Goal: Information Seeking & Learning: Check status

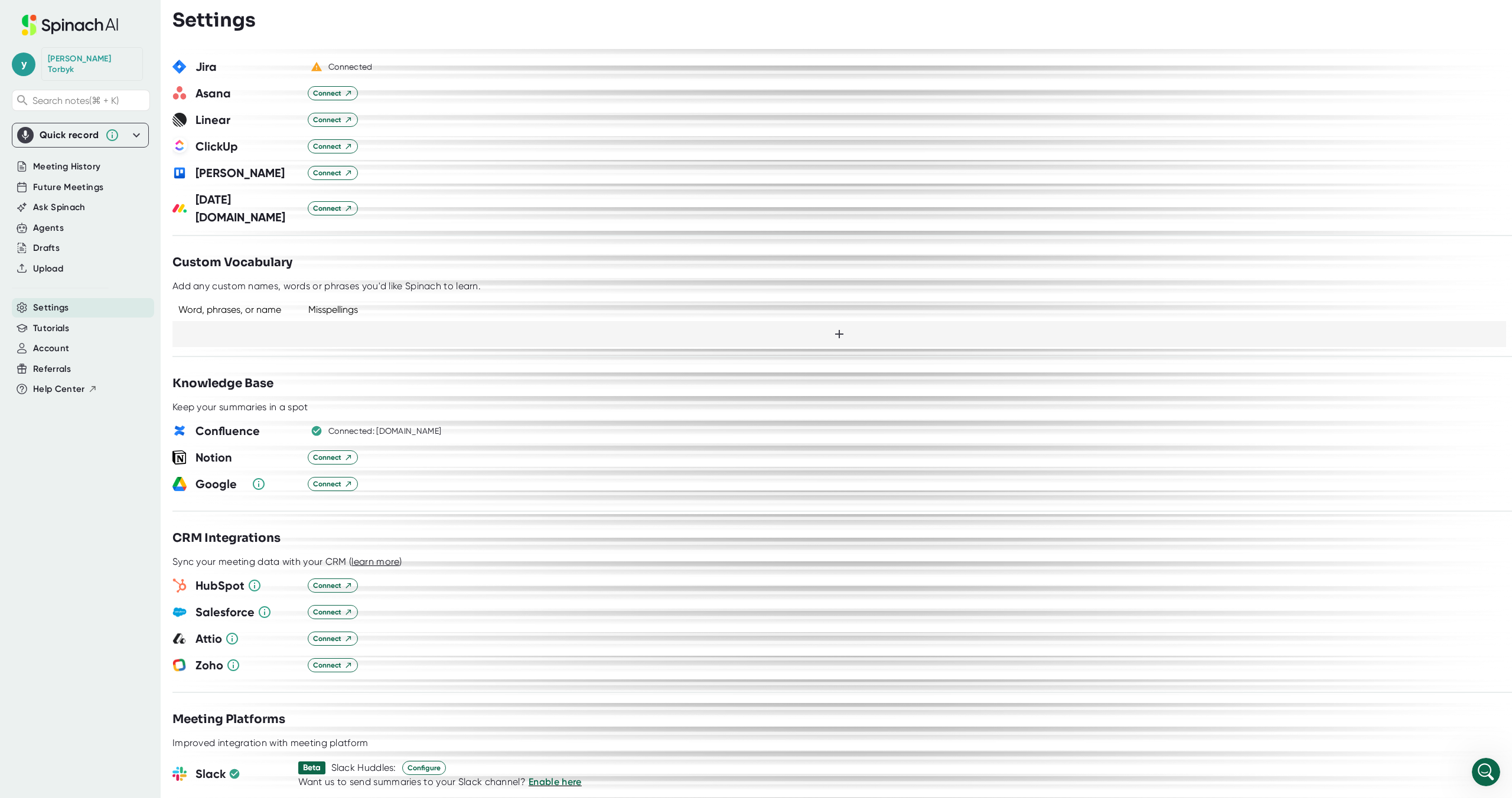
scroll to position [56, 0]
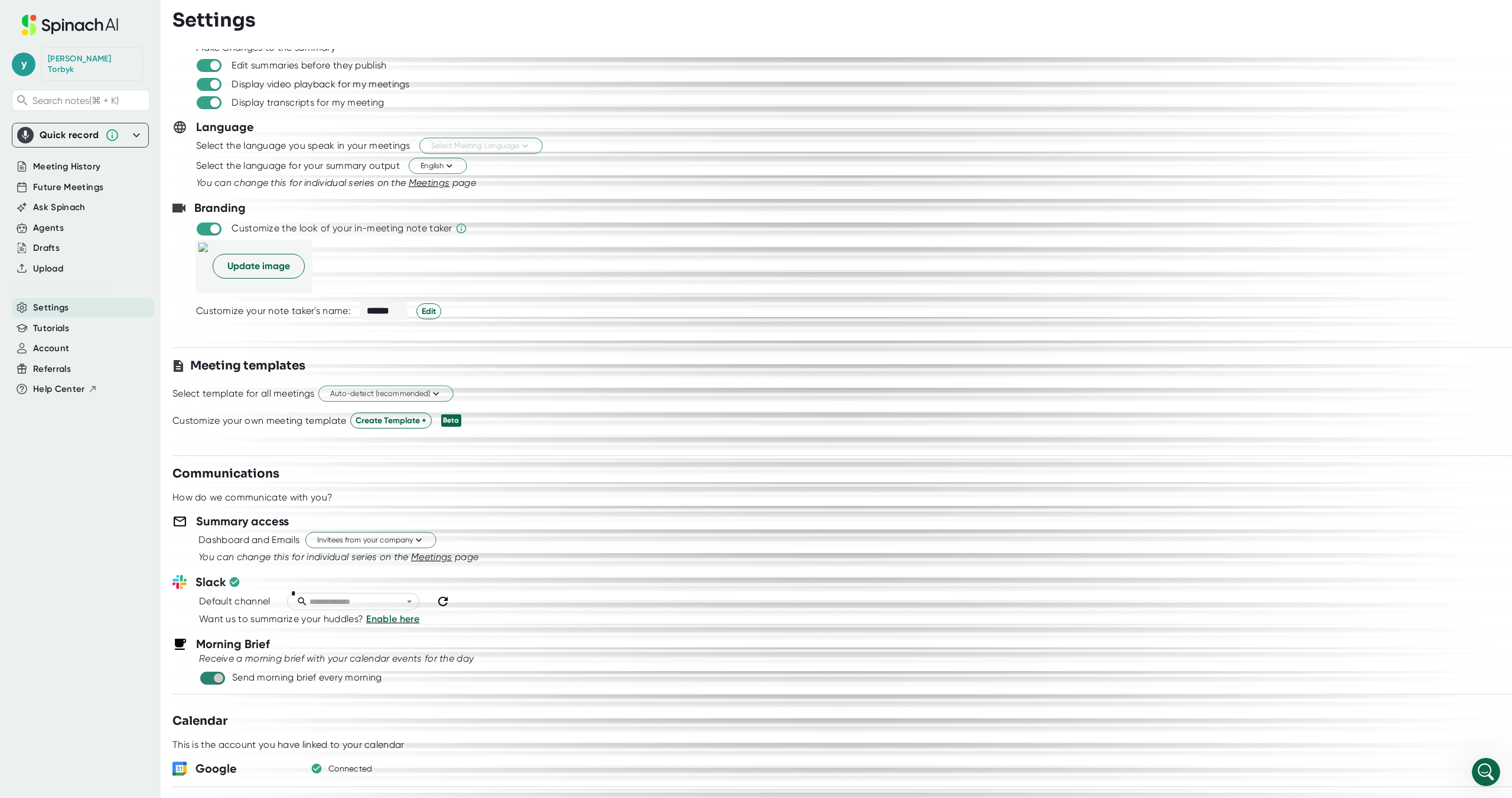
click at [214, 680] on input "checkbox" at bounding box center [219, 678] width 34 height 11
checkbox input "false"
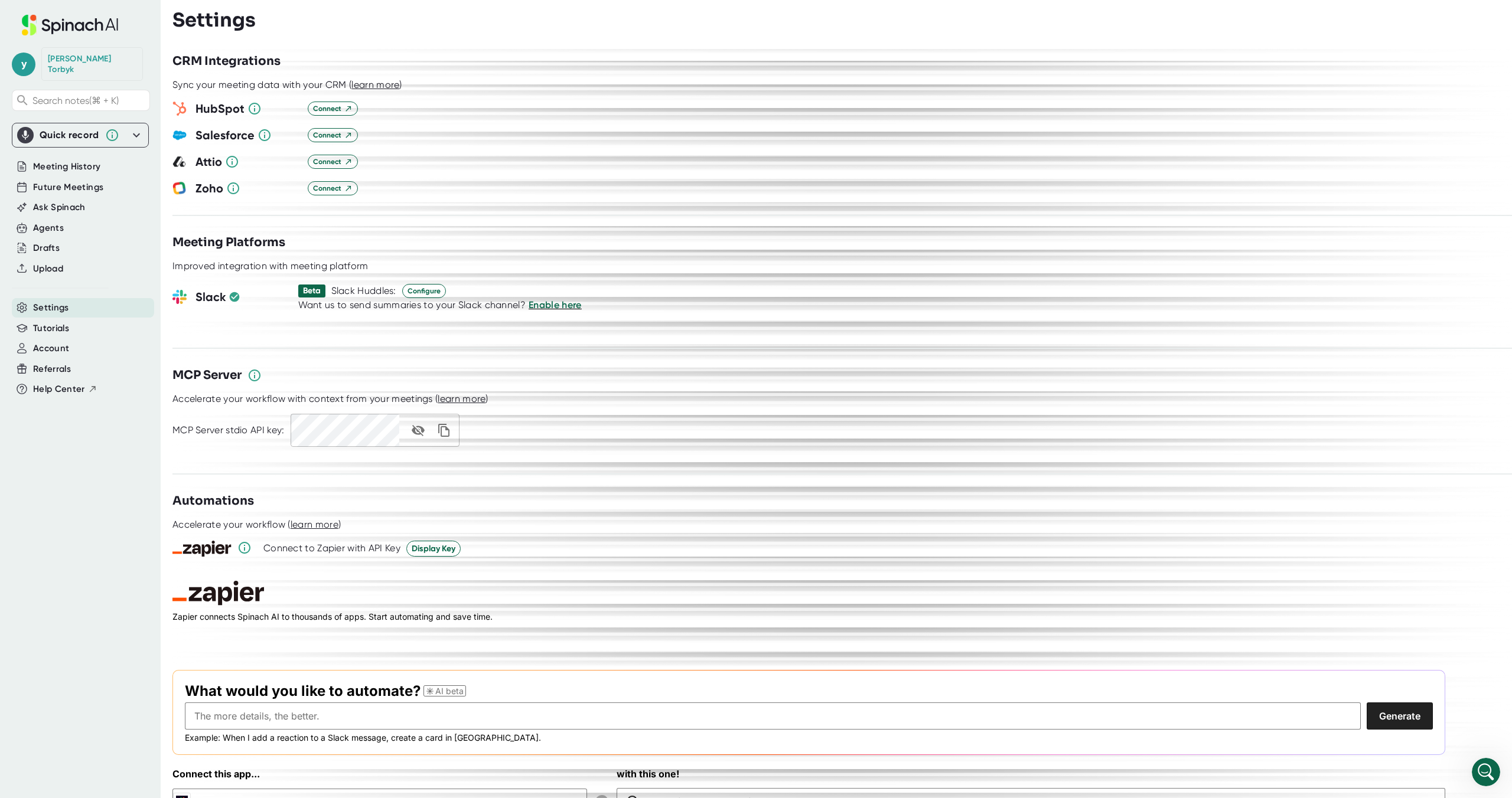
scroll to position [1346, 0]
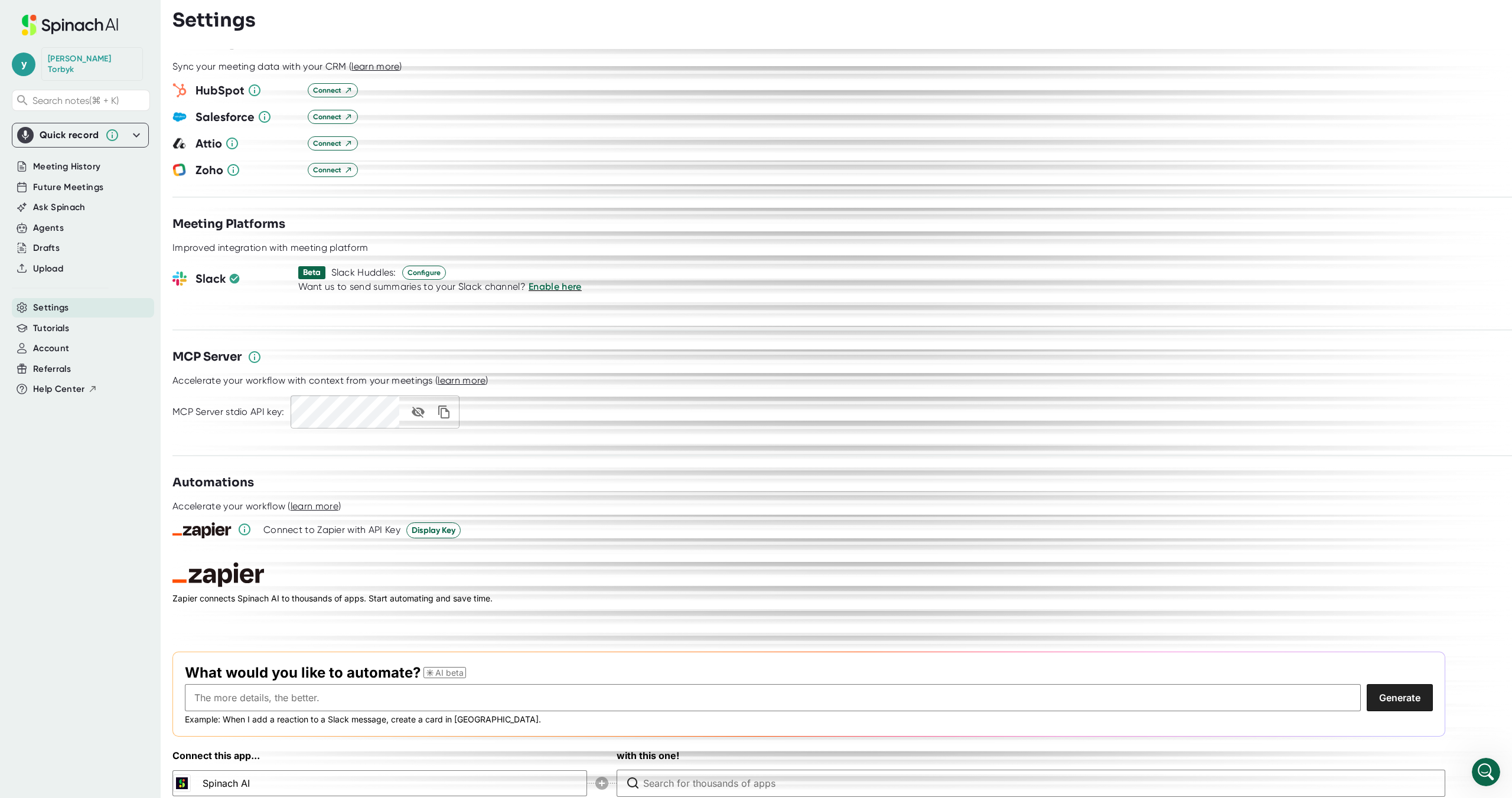
click at [677, 749] on h3 "with this one!" at bounding box center [1030, 756] width 829 height 14
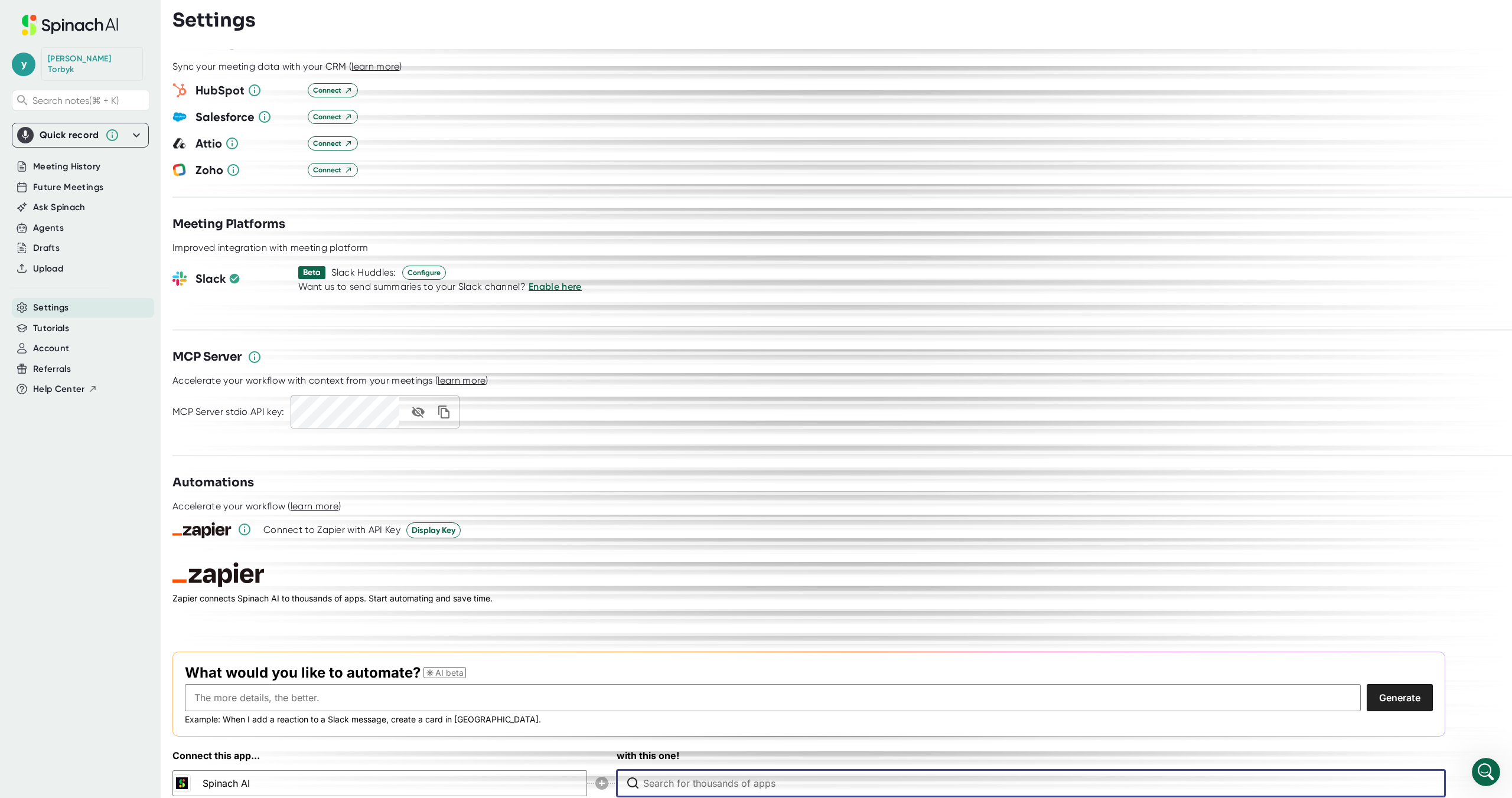
click at [677, 771] on input "Type to search for an app to connect" at bounding box center [1034, 783] width 781 height 26
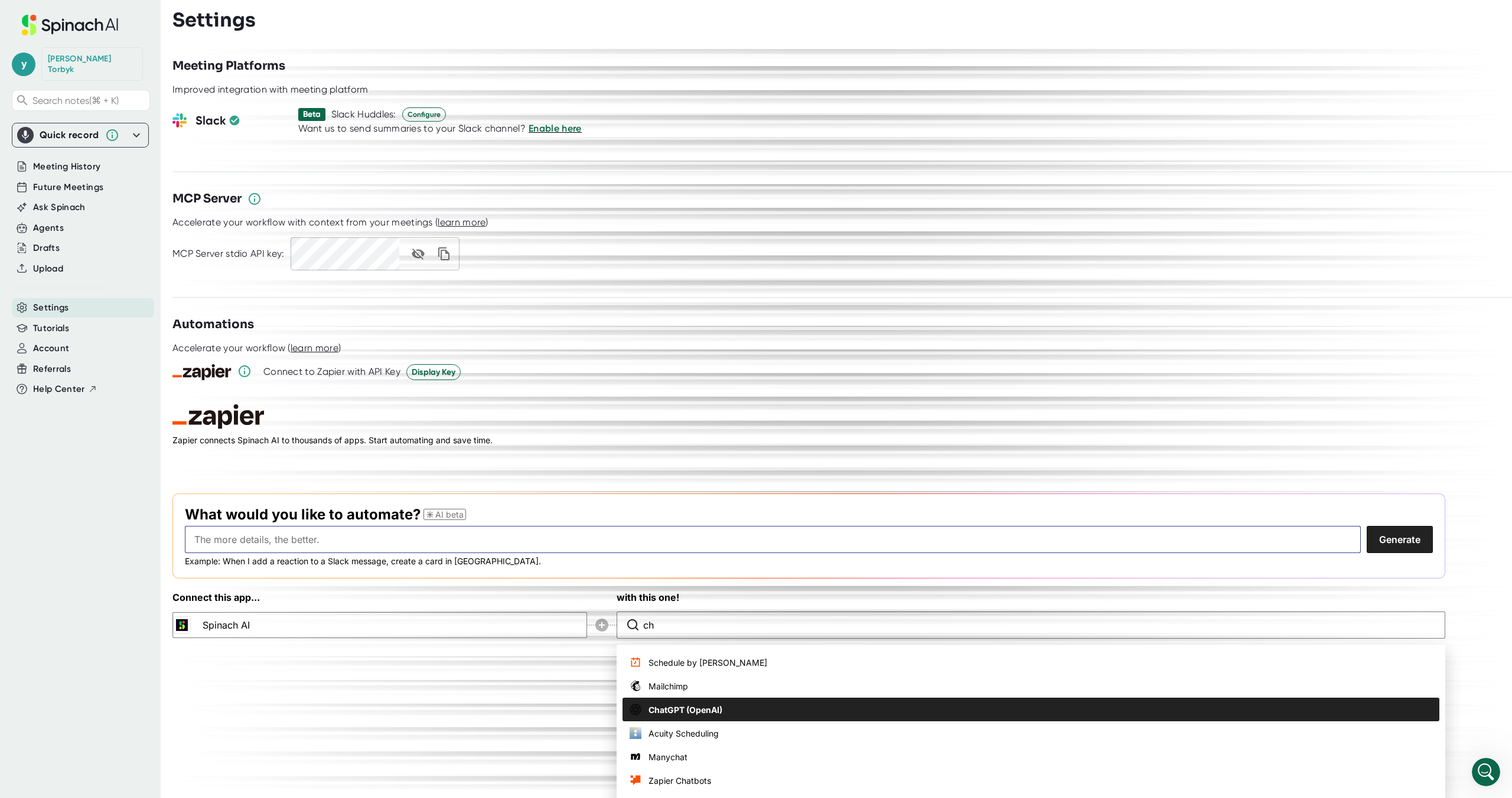
click at [707, 704] on span "ChatGPT (OpenAI)" at bounding box center [685, 710] width 74 height 13
type input "ChatGPT (OpenAI)"
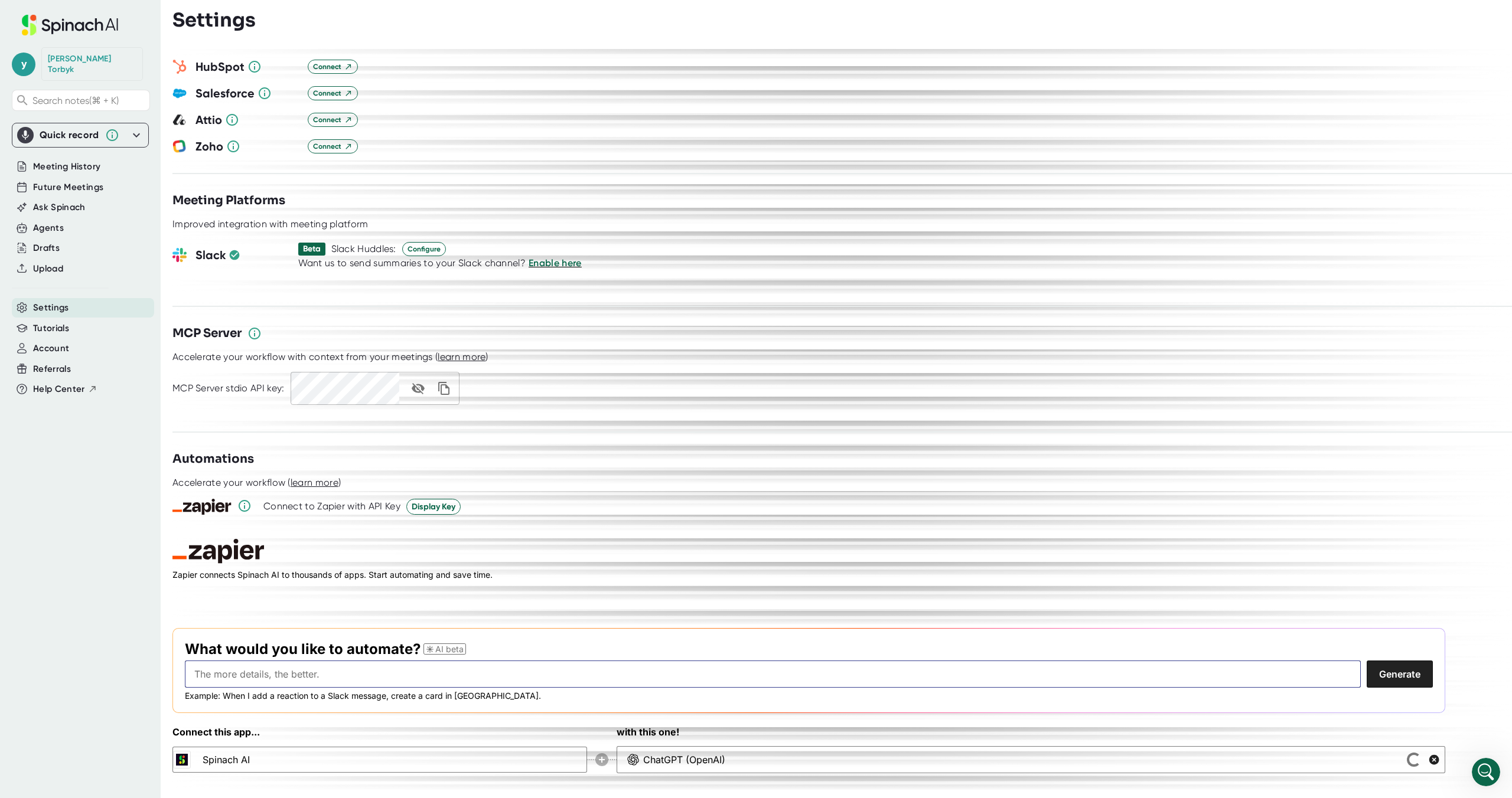
scroll to position [1346, 0]
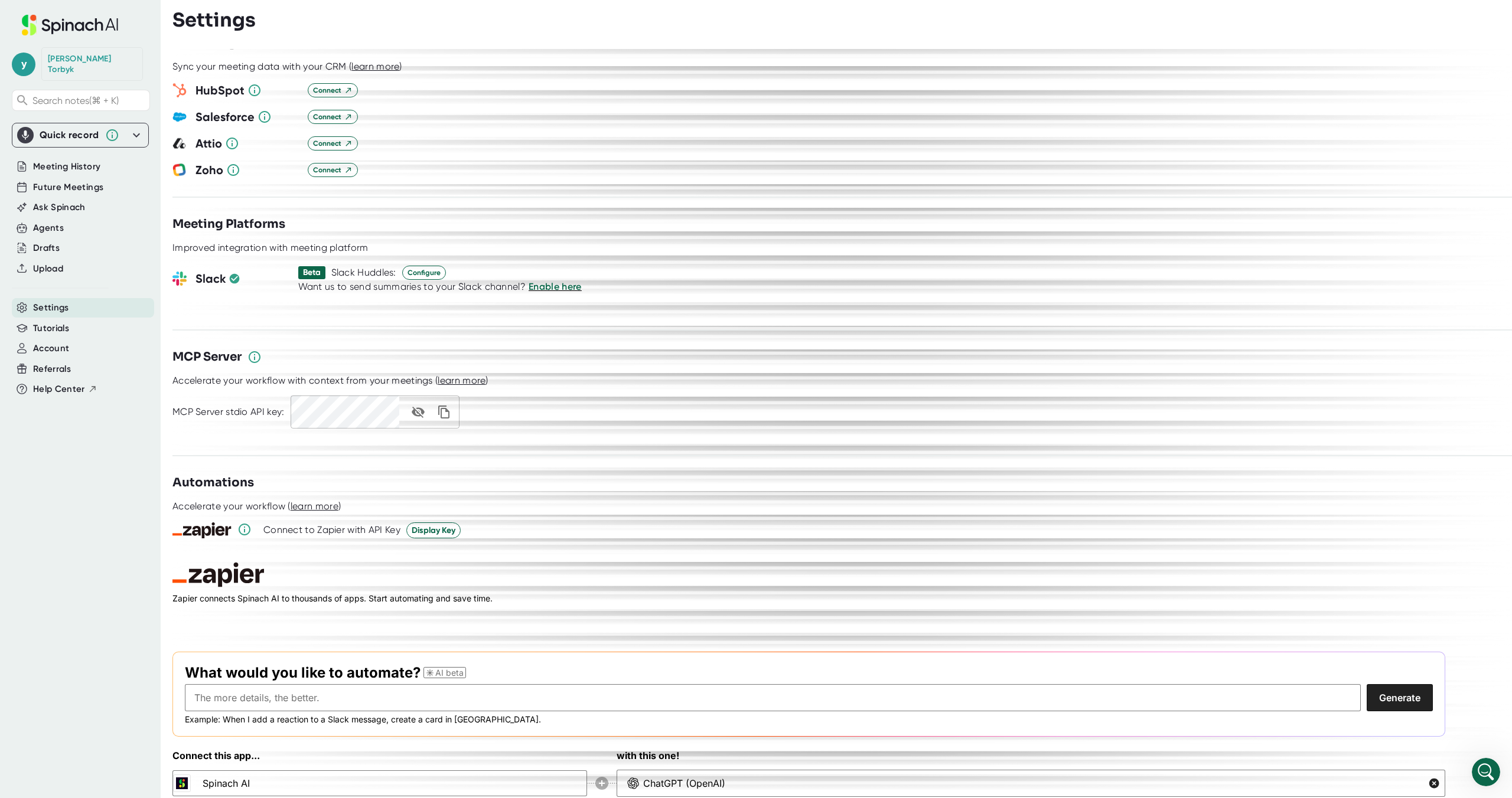
click at [614, 778] on div "Customization Output Make Changes to the summary Edit summaries before they pub…" at bounding box center [842, 424] width 1339 height 749
click at [597, 777] on circle at bounding box center [602, 783] width 13 height 13
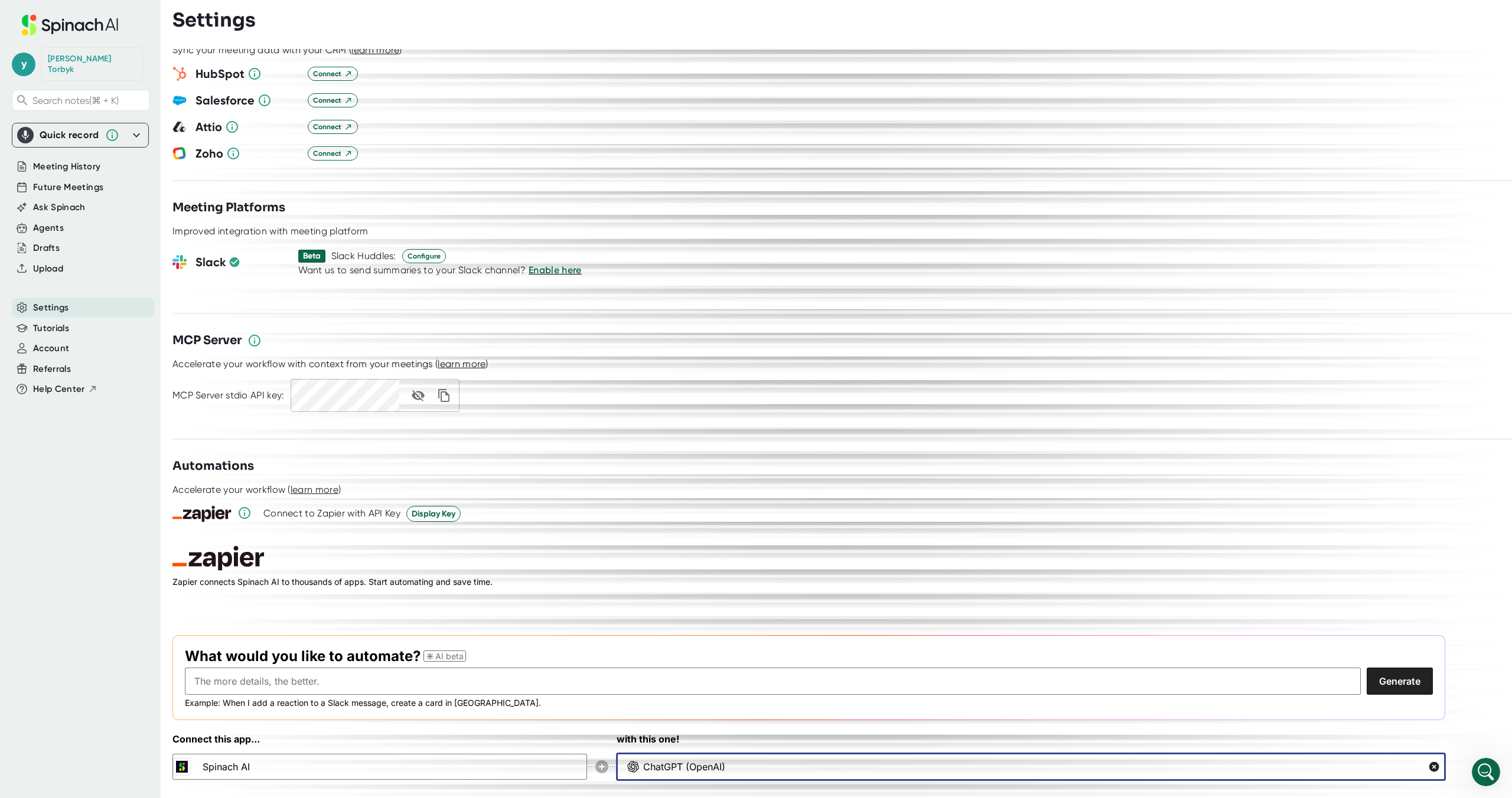
click at [791, 758] on div "Customization Output Make Changes to the summary Edit summaries before they pub…" at bounding box center [842, 424] width 1339 height 749
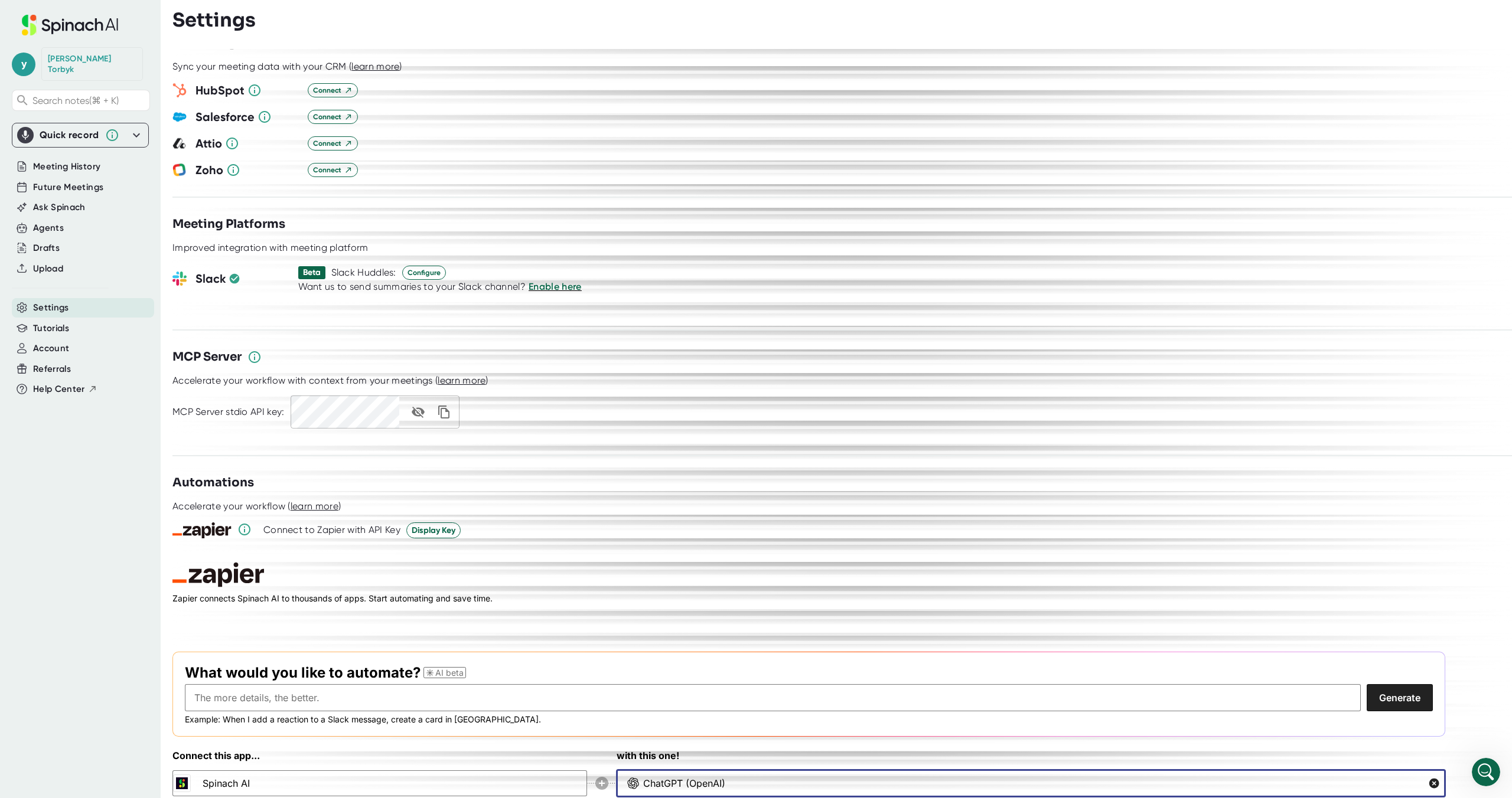
click at [791, 771] on input "ChatGPT (OpenAI)" at bounding box center [1025, 783] width 764 height 26
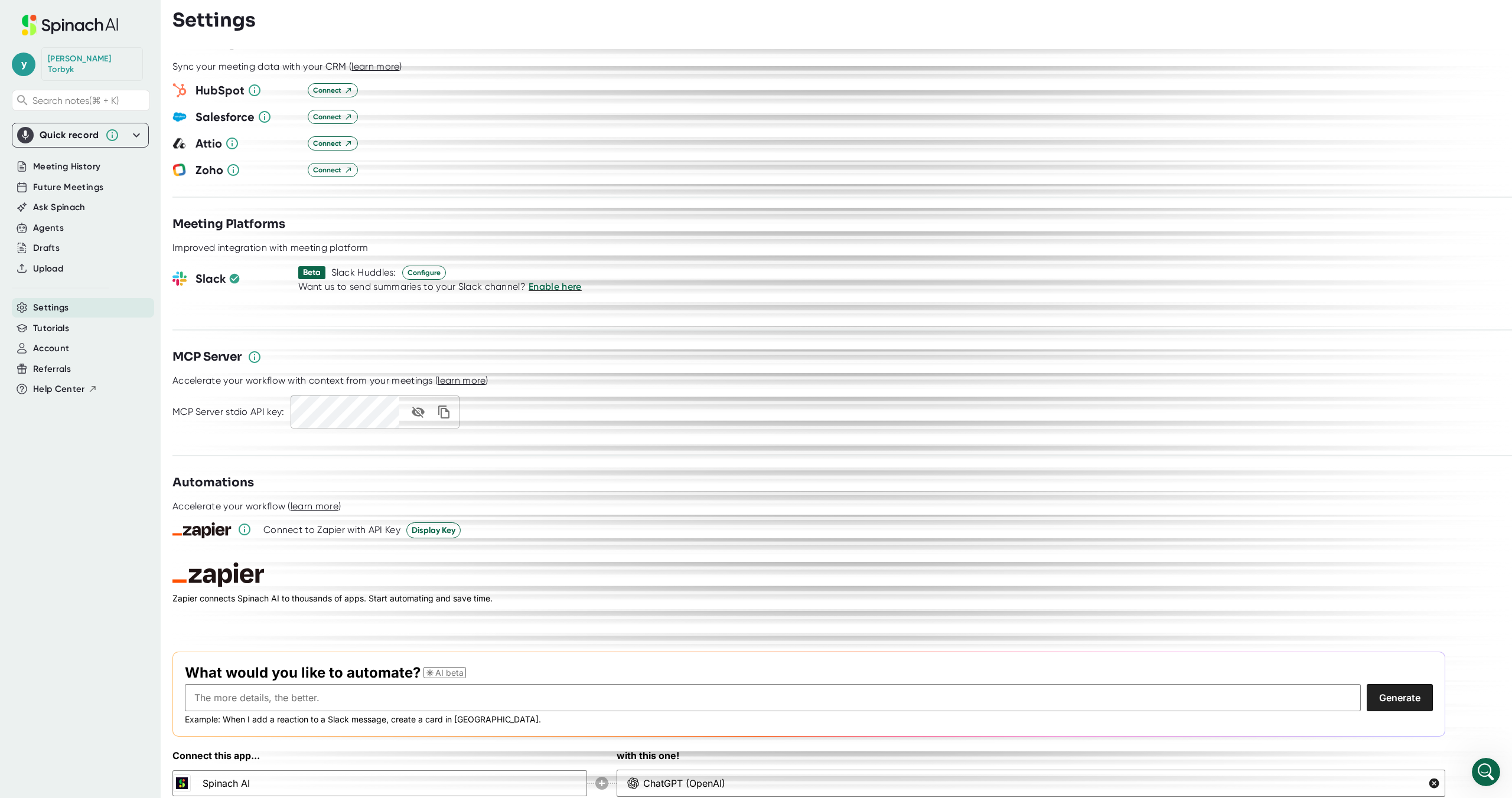
click at [691, 749] on h3 "with this one!" at bounding box center [1030, 756] width 829 height 14
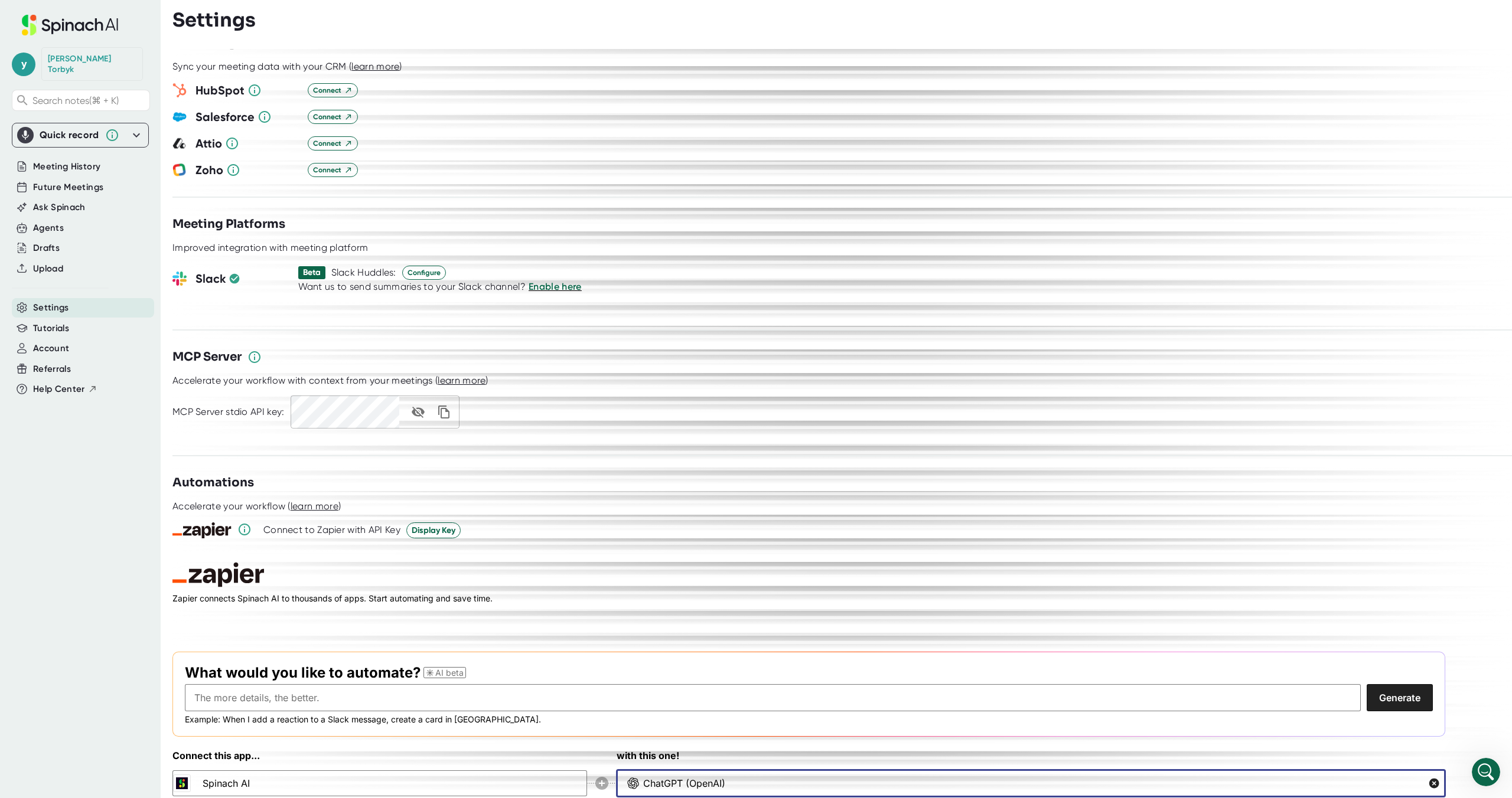
click at [1325, 771] on input "ChatGPT (OpenAI)" at bounding box center [1025, 783] width 764 height 26
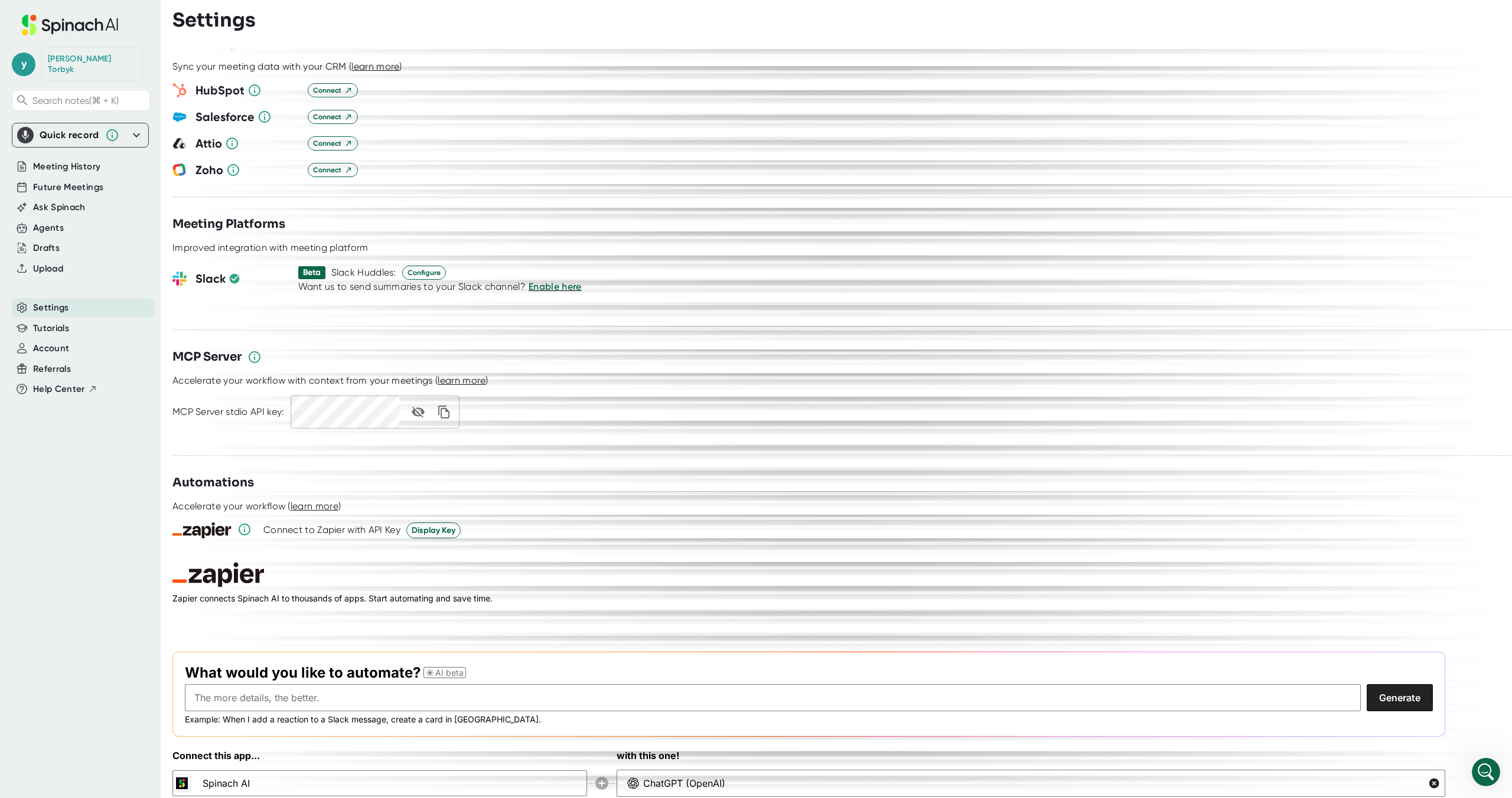
click at [477, 757] on div "Connect this app... Spinach AI with this one! ChatGPT (OpenAI) ChatGPT (OpenAI)" at bounding box center [809, 773] width 1273 height 49
click at [597, 777] on circle at bounding box center [602, 783] width 13 height 13
click at [601, 780] on icon at bounding box center [602, 783] width 6 height 6
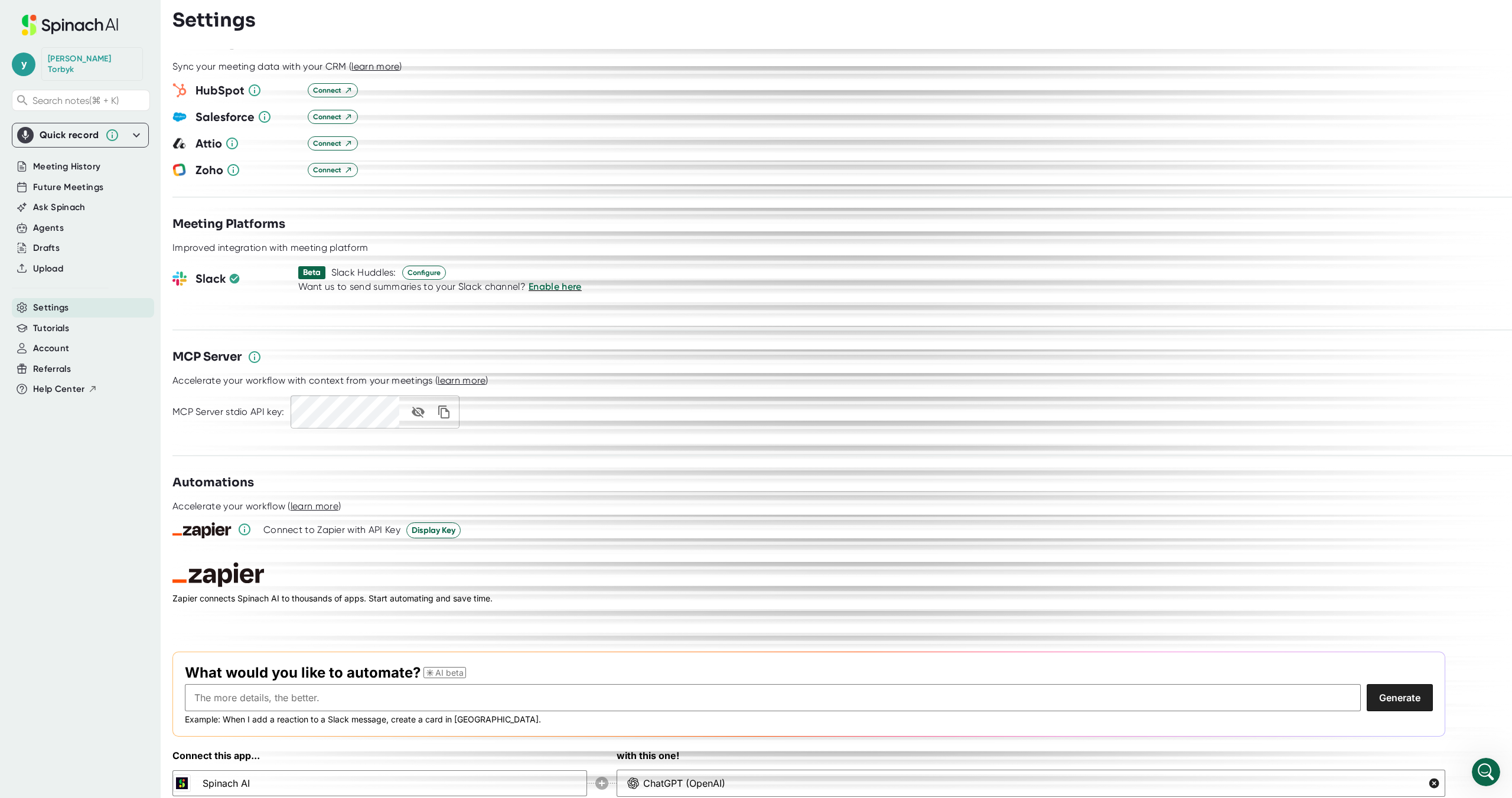
drag, startPoint x: 601, startPoint y: 759, endPoint x: 601, endPoint y: 771, distance: 12.0
click at [601, 780] on icon at bounding box center [602, 783] width 6 height 6
click at [602, 772] on icon at bounding box center [602, 783] width 30 height 30
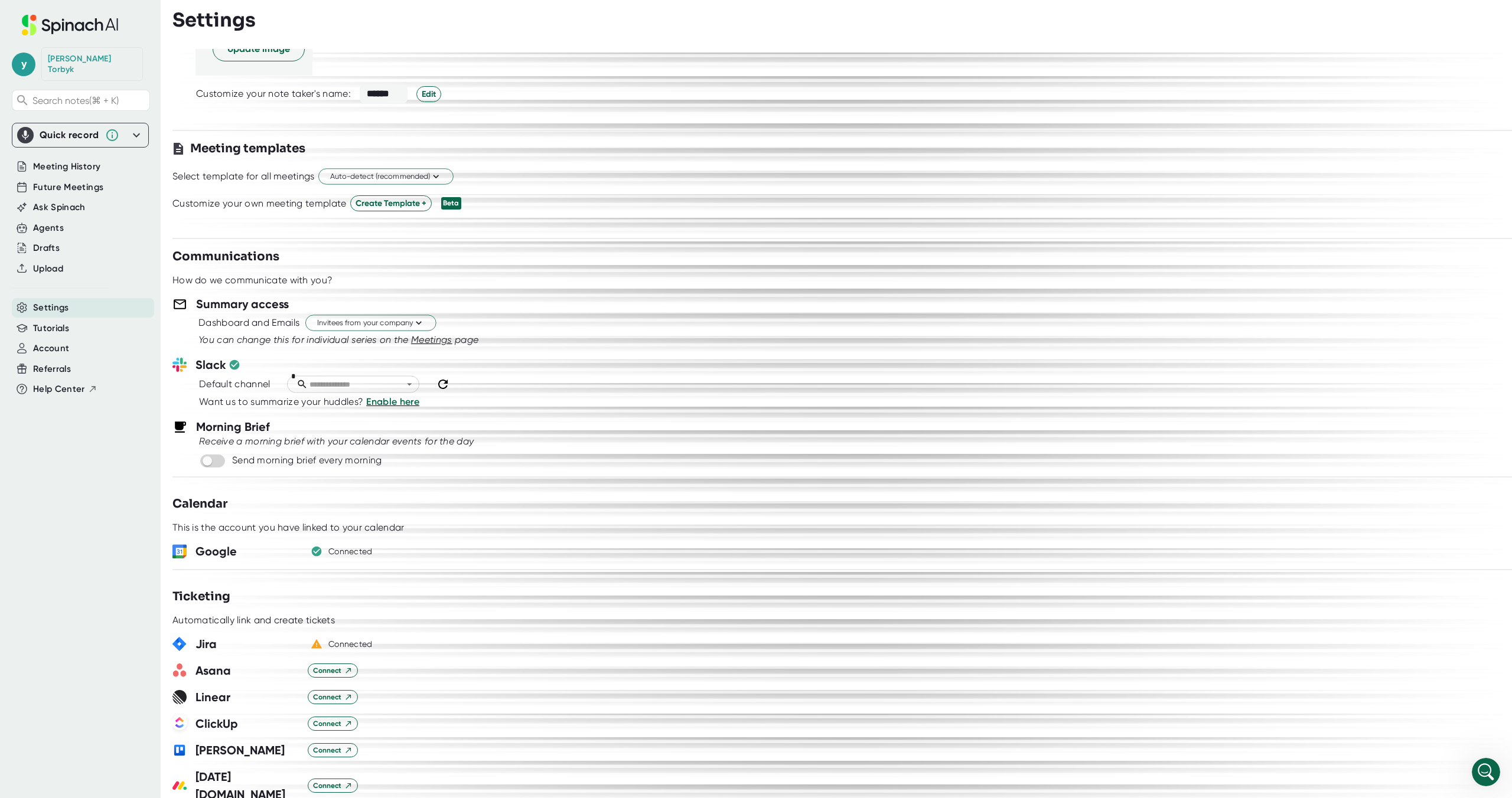
scroll to position [0, 0]
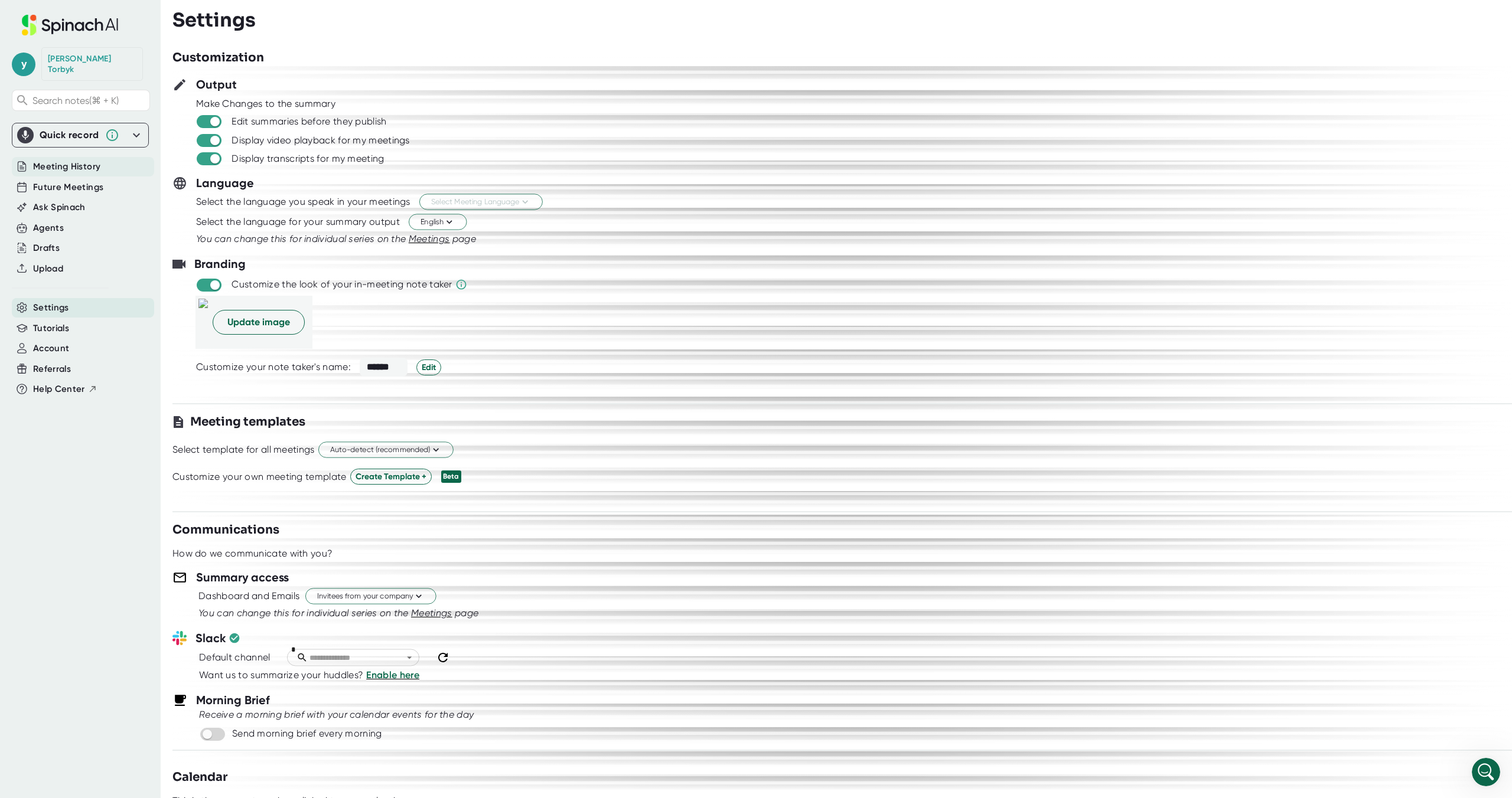
click at [71, 160] on span "Meeting History" at bounding box center [66, 166] width 67 height 13
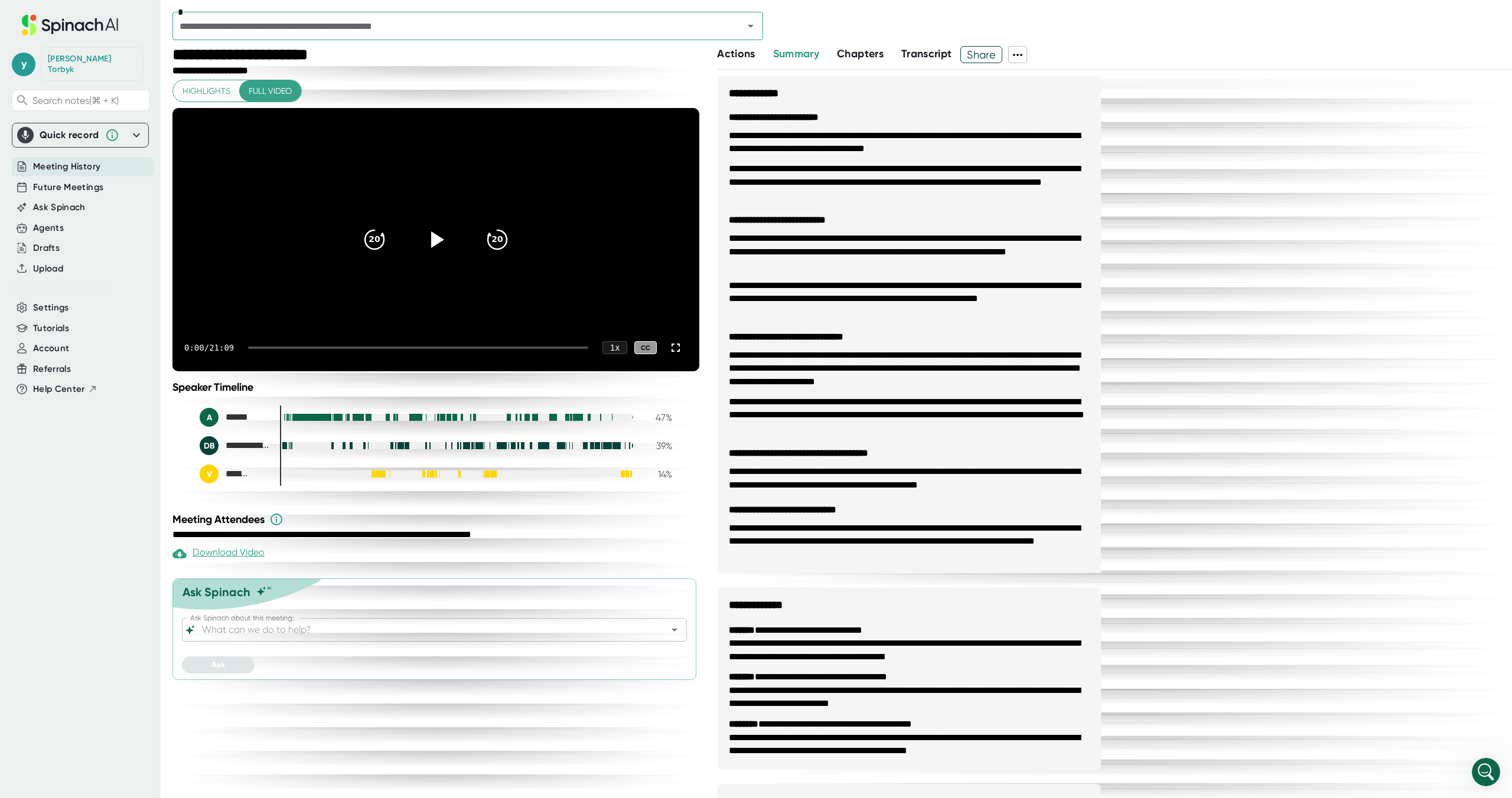
drag, startPoint x: 308, startPoint y: 446, endPoint x: 317, endPoint y: 448, distance: 9.2
click at [308, 421] on div at bounding box center [310, 417] width 6 height 7
click at [320, 422] on div at bounding box center [319, 417] width 13 height 8
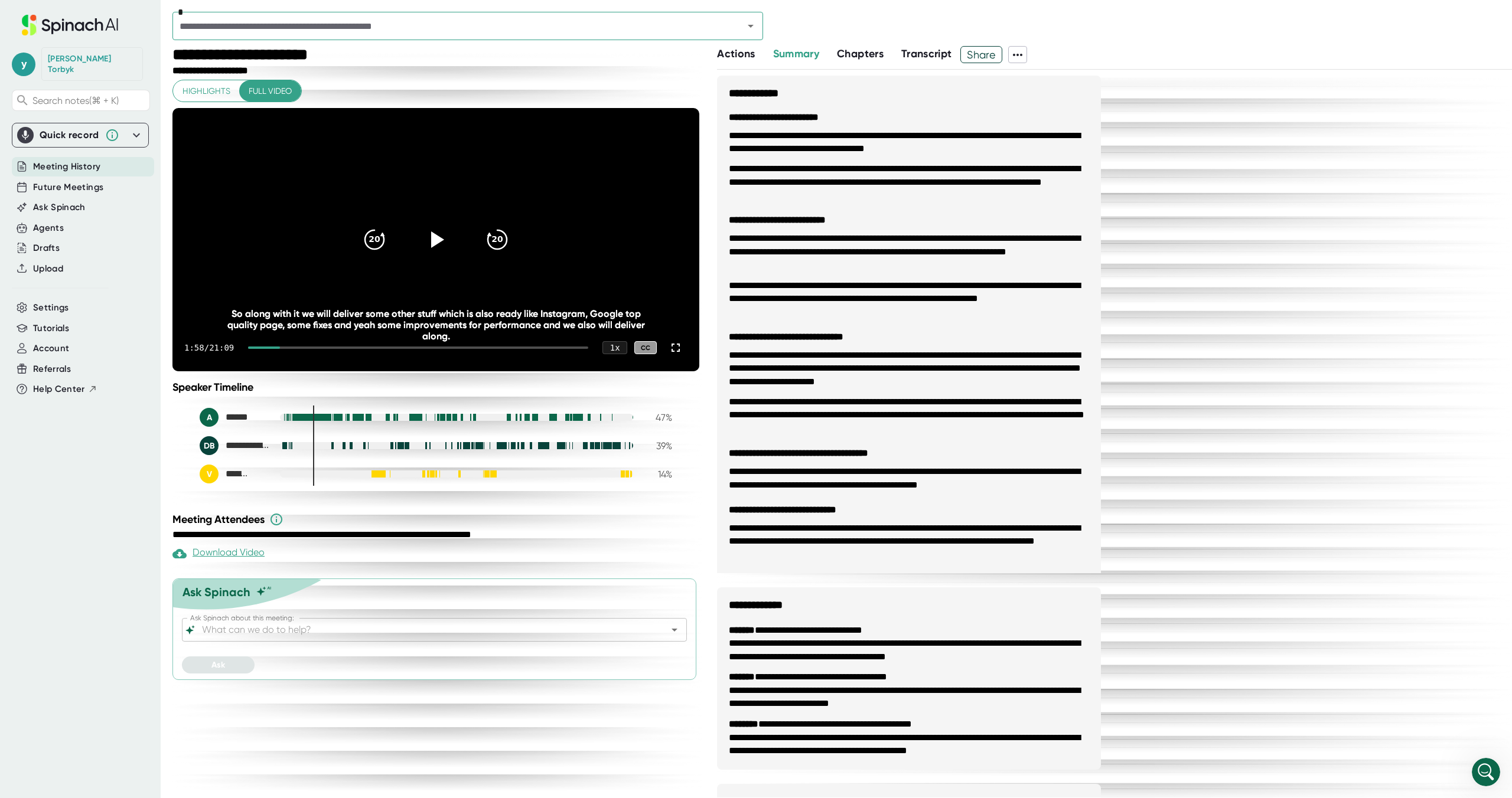
click at [403, 450] on div at bounding box center [403, 446] width 1 height 8
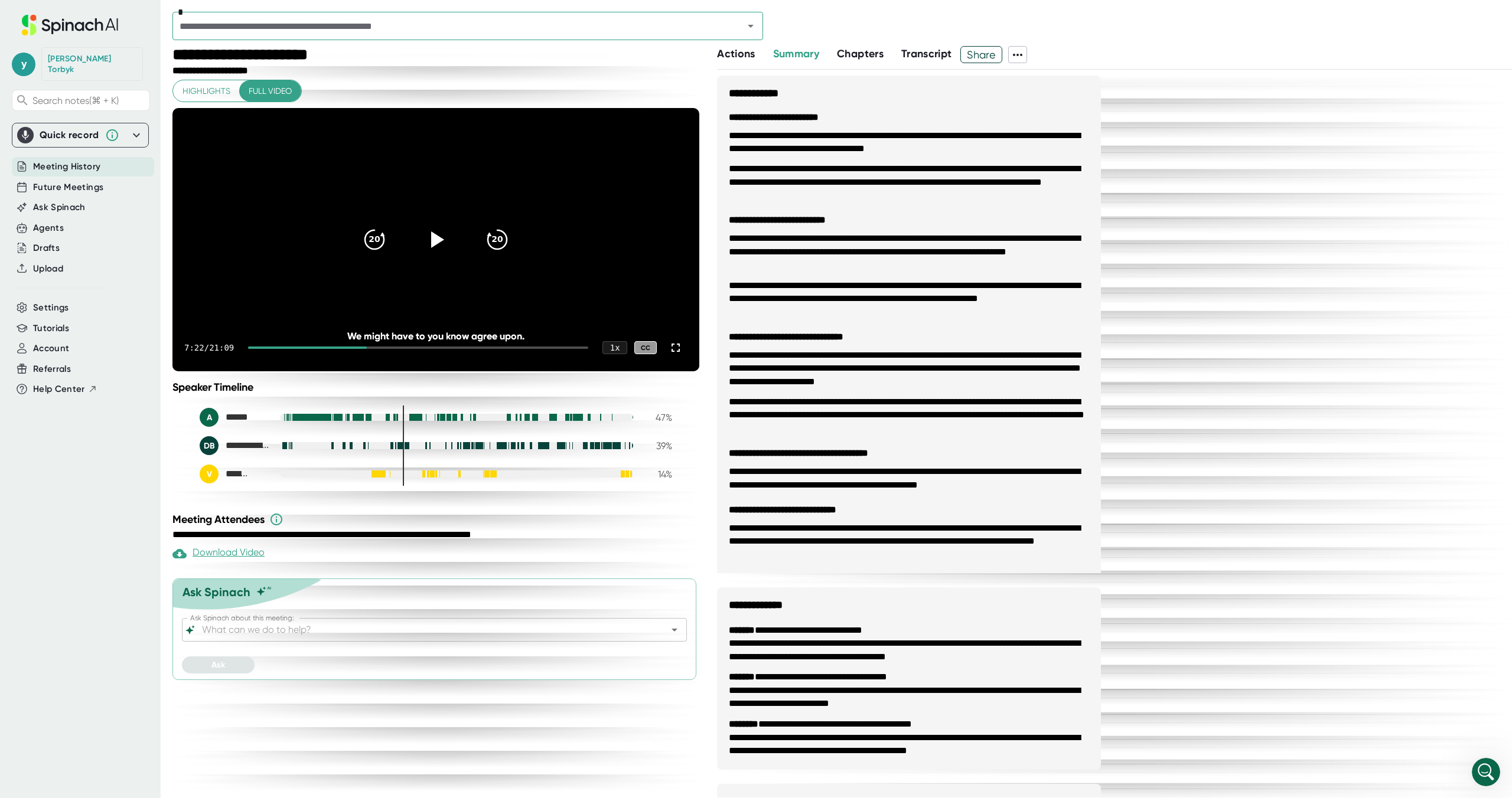
click at [481, 450] on div at bounding box center [482, 446] width 2 height 8
click at [623, 449] on div at bounding box center [456, 446] width 353 height 7
click at [612, 450] on div at bounding box center [614, 446] width 3 height 8
click at [205, 96] on span "Highlights" at bounding box center [207, 91] width 48 height 15
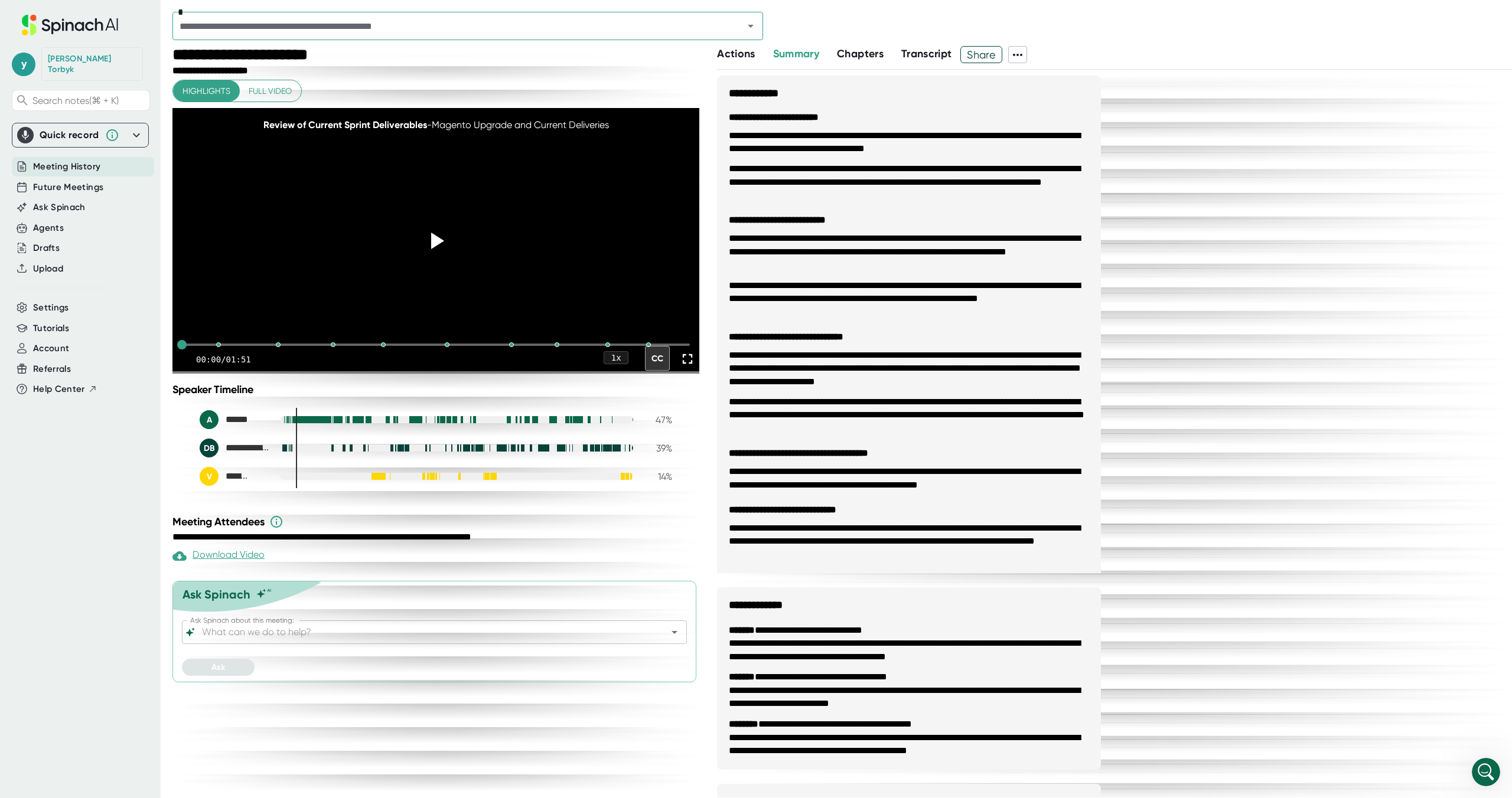
click at [231, 31] on input "text" at bounding box center [451, 25] width 549 height 16
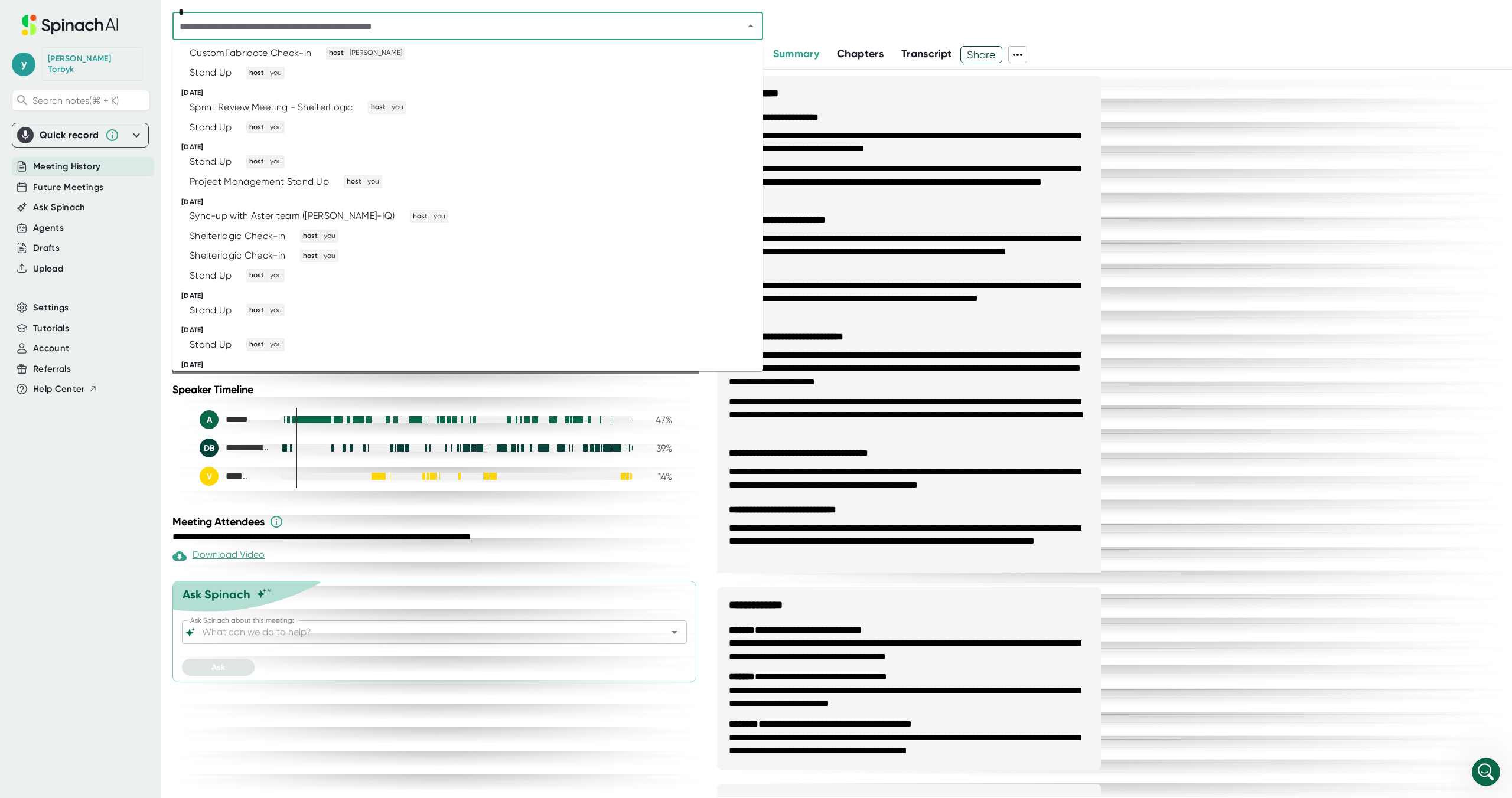
scroll to position [329, 0]
click at [212, 332] on div "Stand Up" at bounding box center [210, 336] width 42 height 12
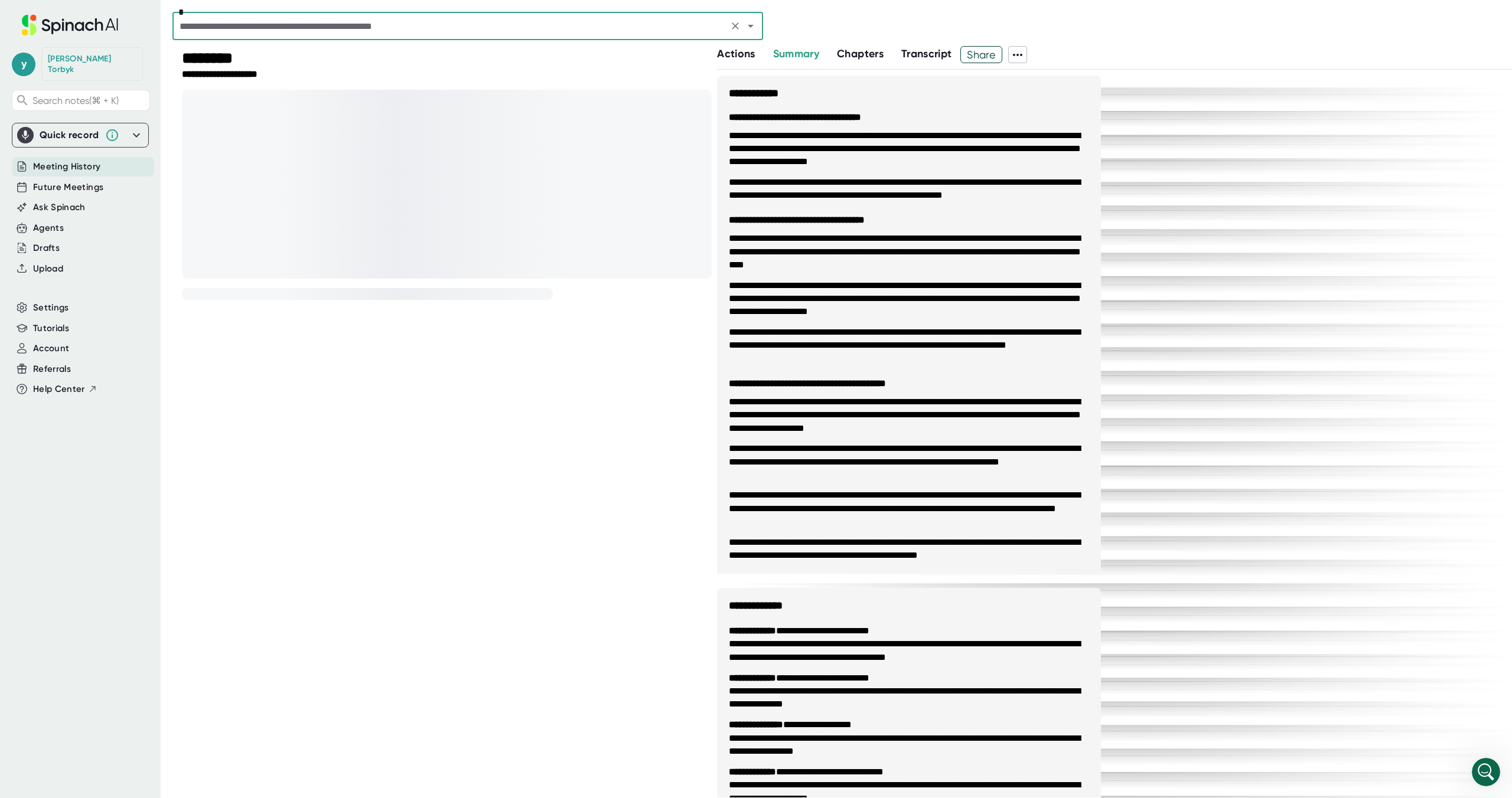
click at [736, 49] on span "Actions" at bounding box center [736, 54] width 38 height 13
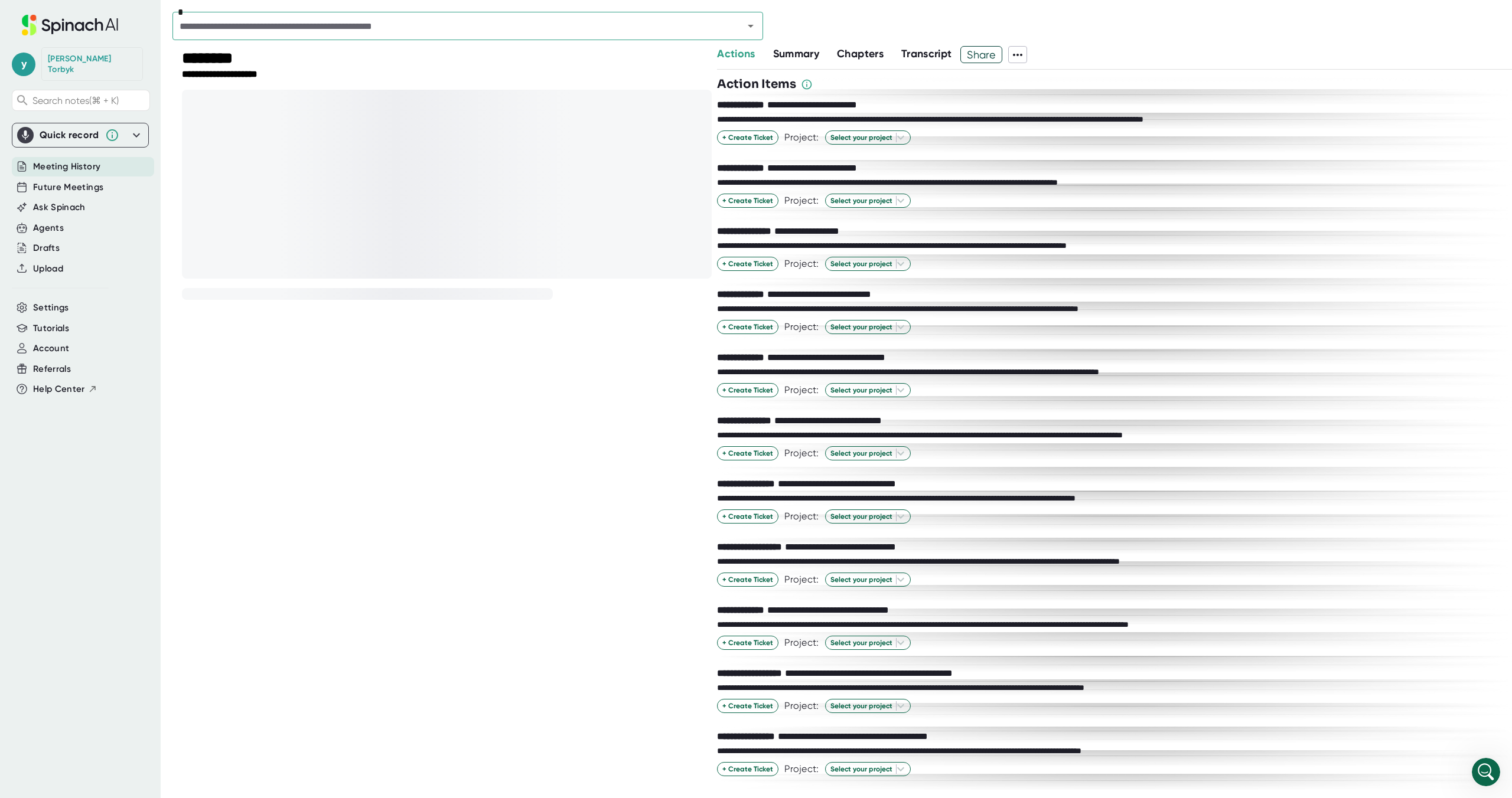
click at [805, 49] on span "Summary" at bounding box center [795, 54] width 46 height 13
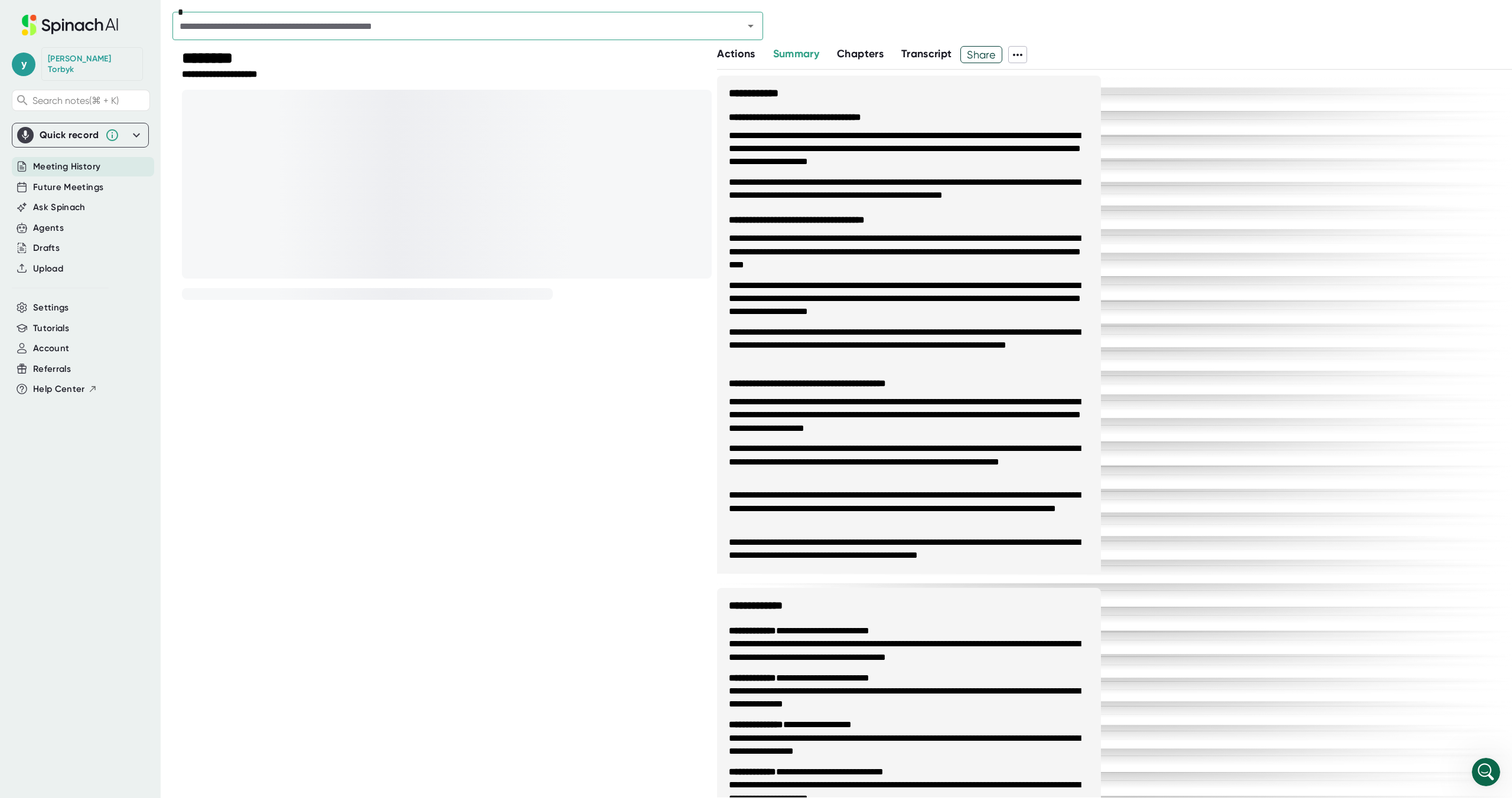
click at [915, 53] on span "Transcript" at bounding box center [927, 54] width 51 height 13
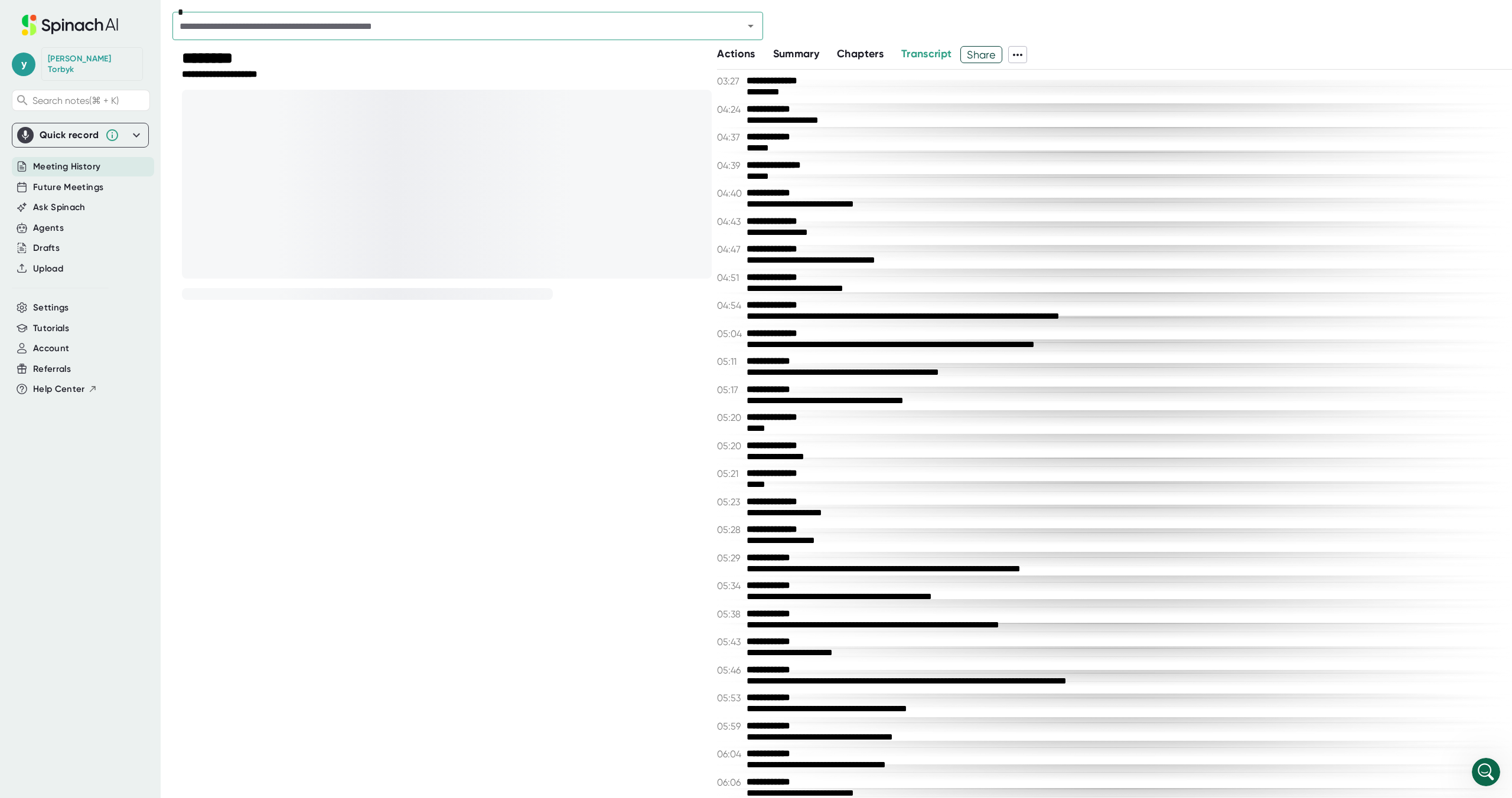
click at [788, 51] on span "Summary" at bounding box center [795, 54] width 46 height 13
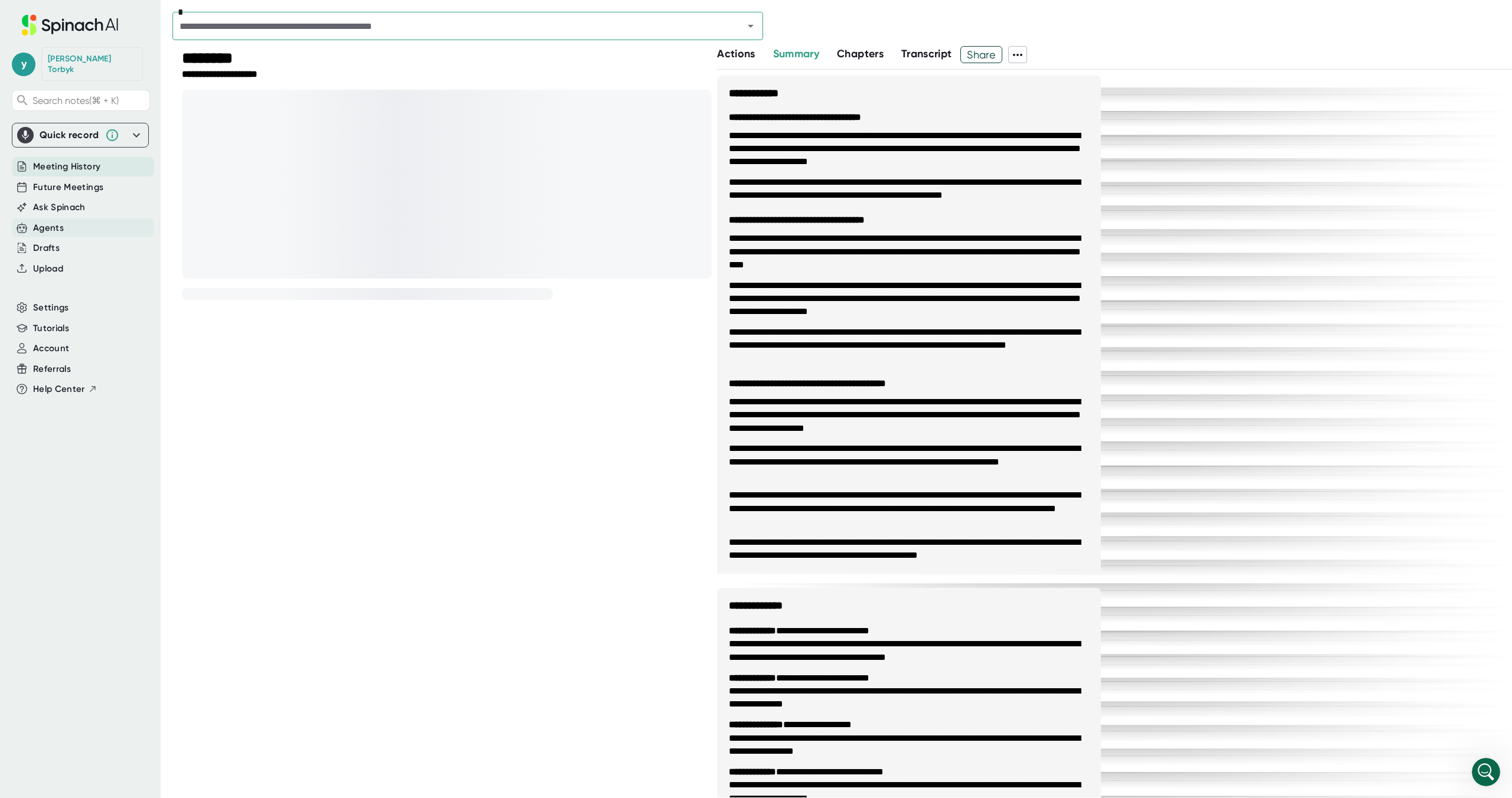
click at [54, 221] on div "Agents" at bounding box center [49, 228] width 31 height 13
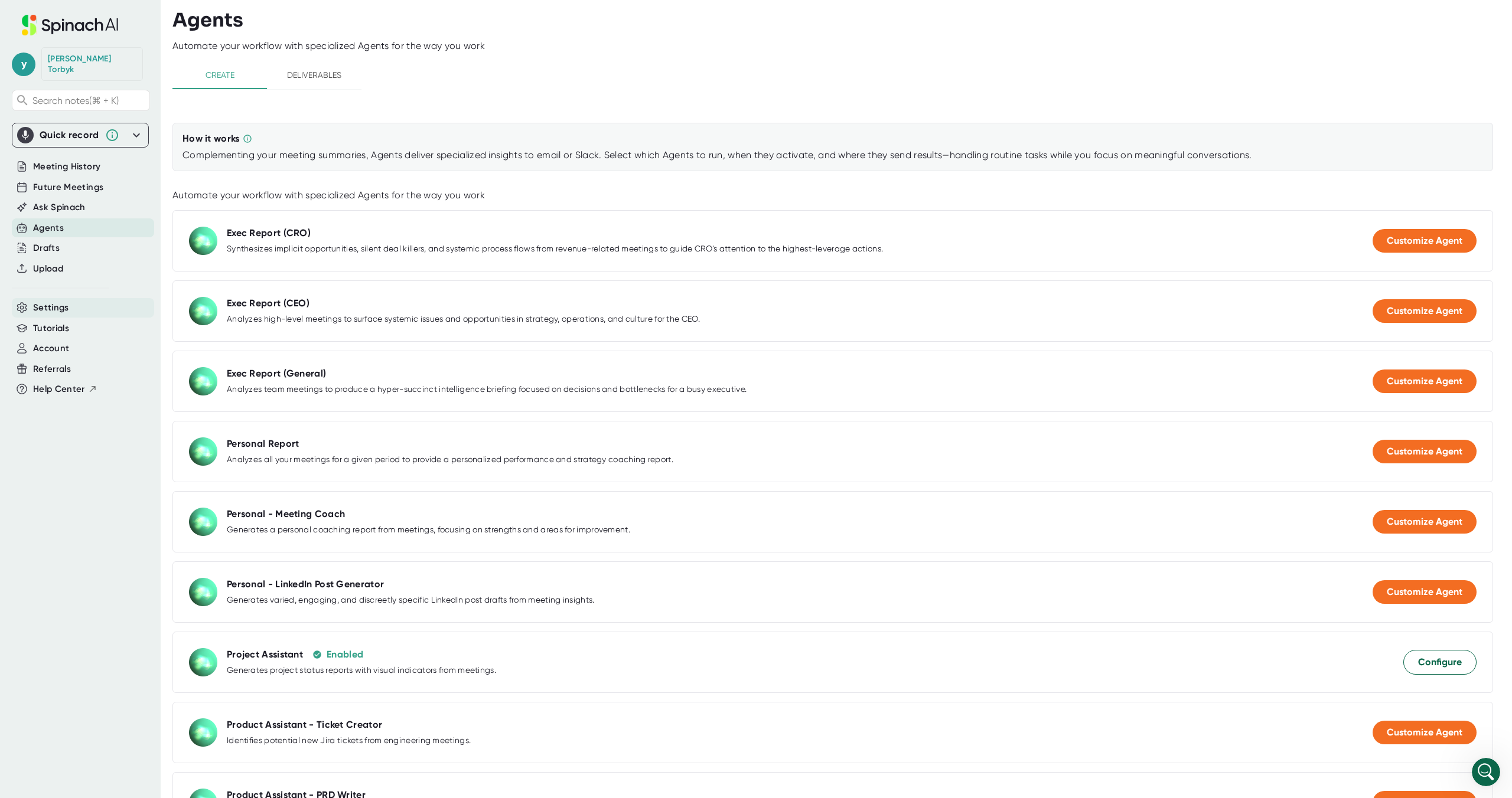
click at [56, 301] on span "Settings" at bounding box center [51, 307] width 36 height 13
